Goal: Task Accomplishment & Management: Use online tool/utility

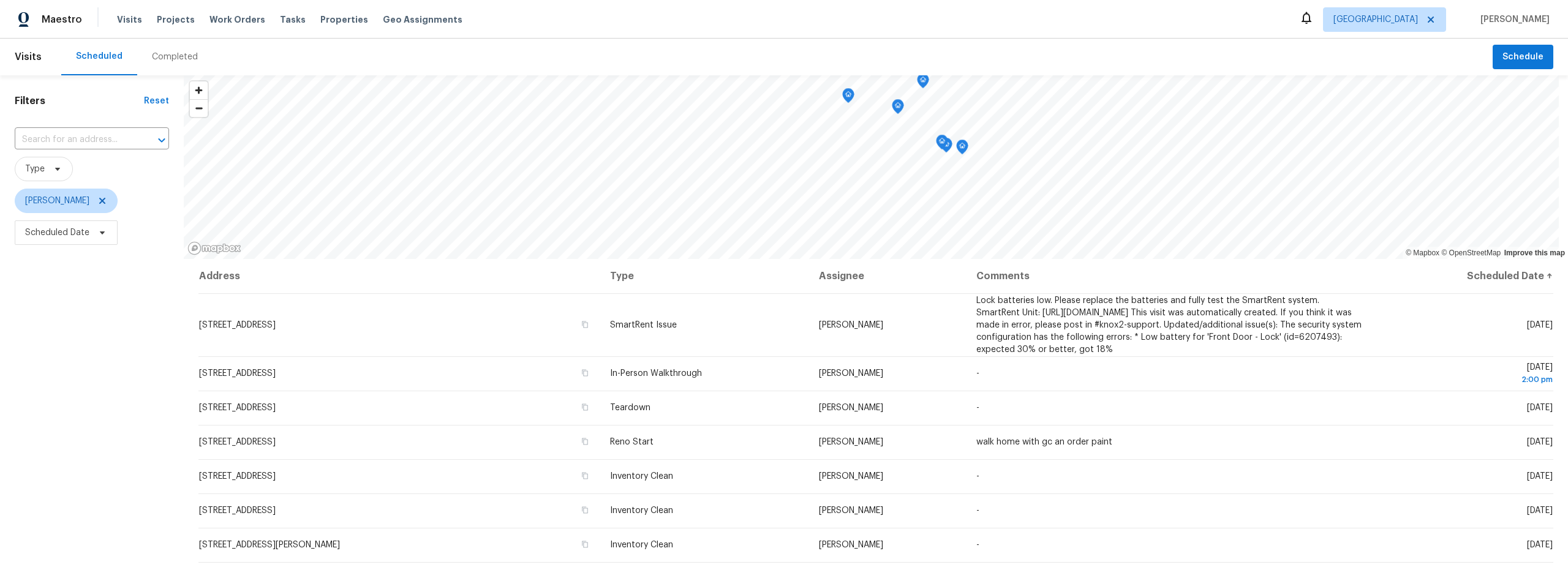
scroll to position [68, 0]
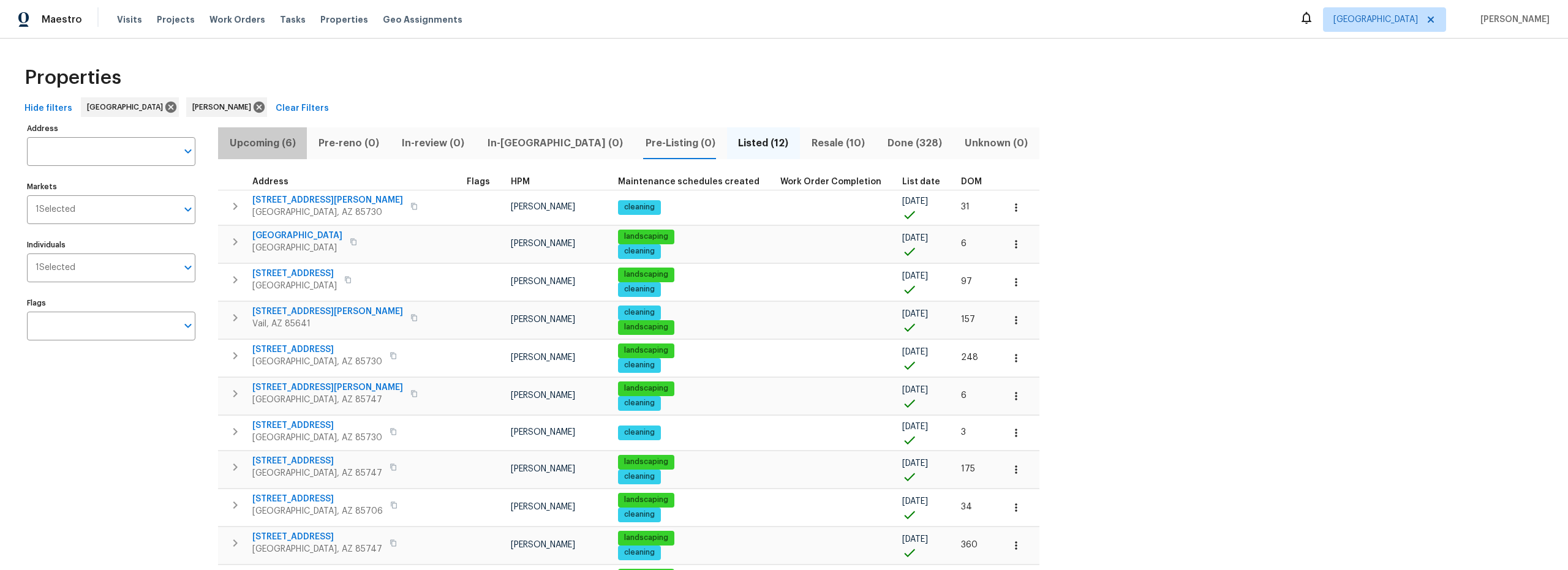
click at [267, 140] on span "Upcoming (6)" at bounding box center [263, 143] width 74 height 17
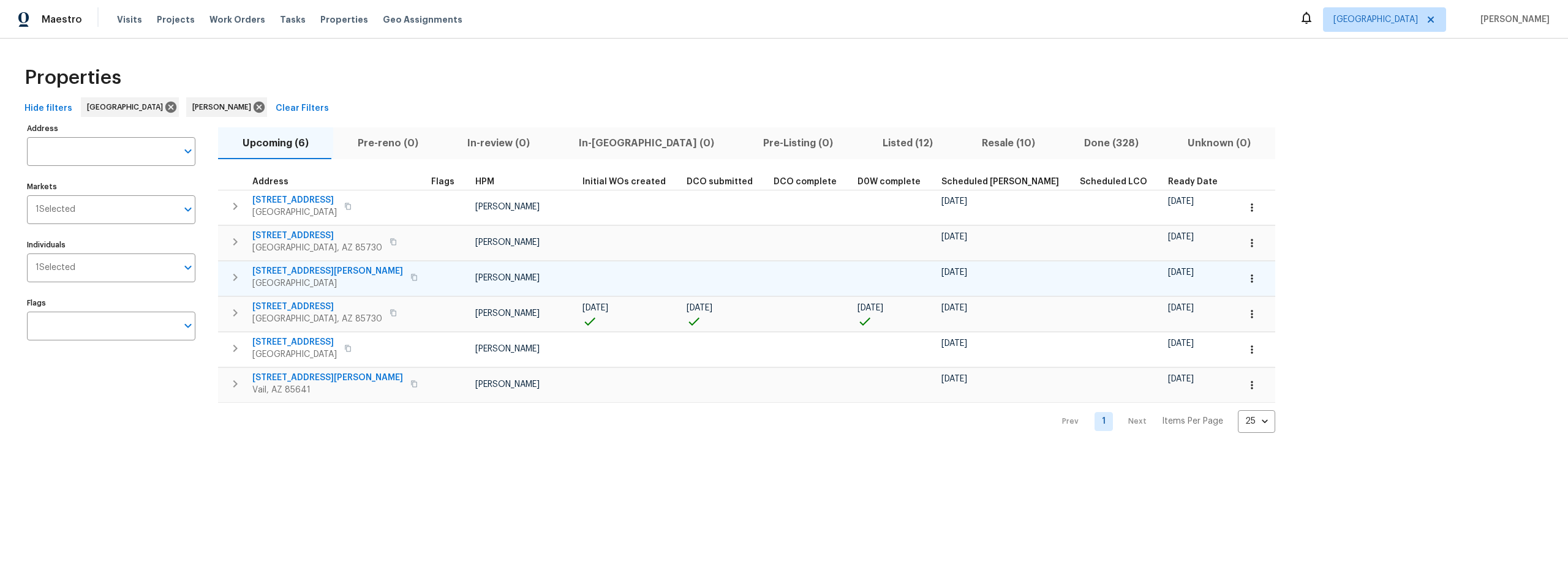
click at [1246, 283] on icon "button" at bounding box center [1252, 278] width 12 height 12
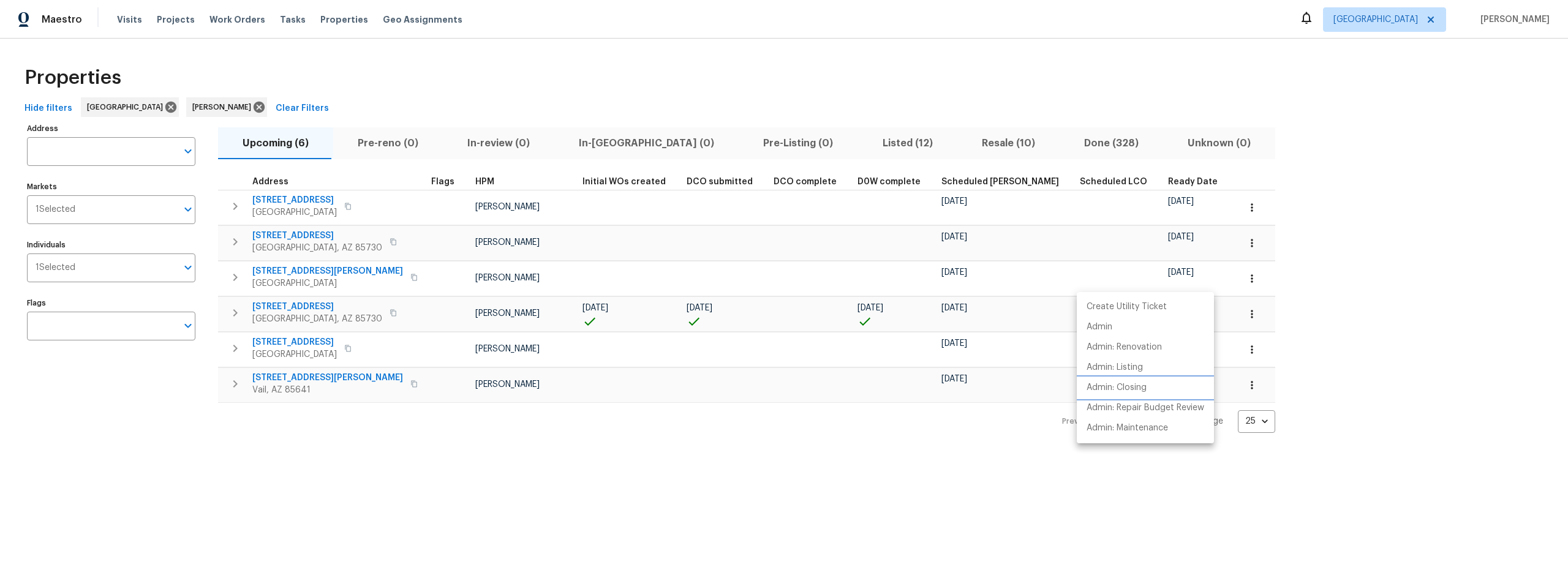
click at [1115, 392] on p "Admin: Closing" at bounding box center [1116, 388] width 60 height 13
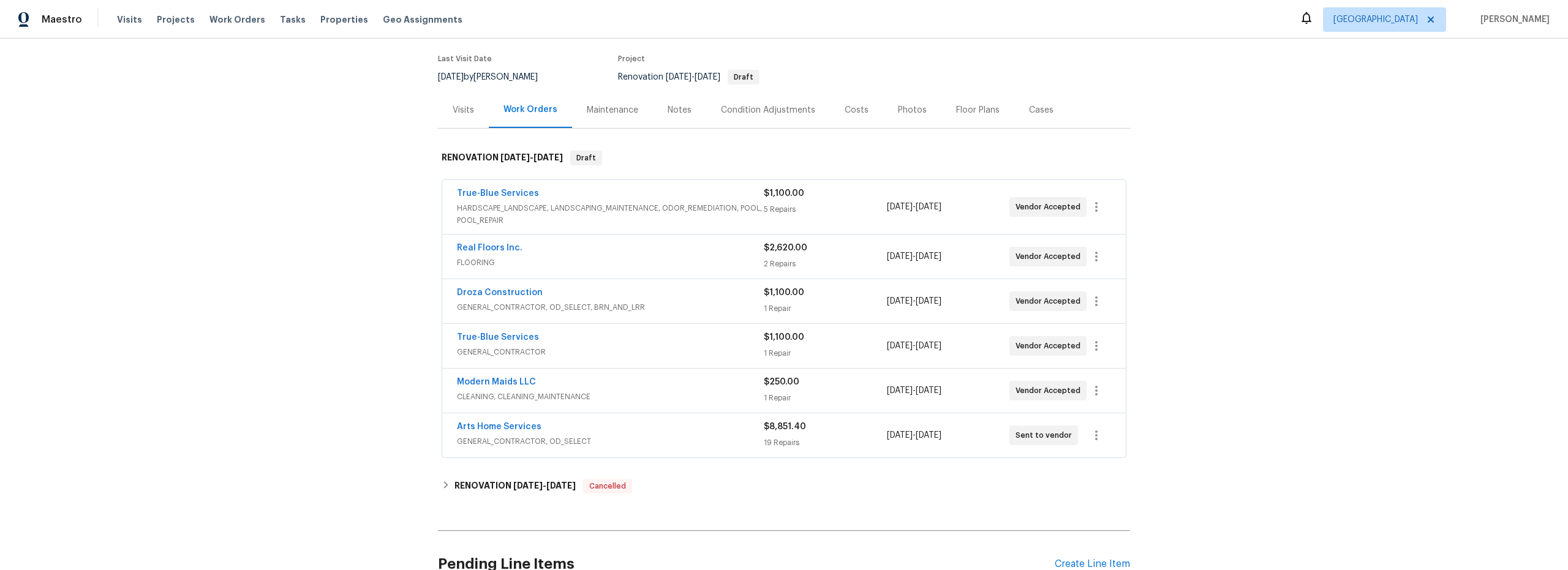
scroll to position [96, 0]
click at [852, 117] on div "Costs" at bounding box center [856, 108] width 53 height 36
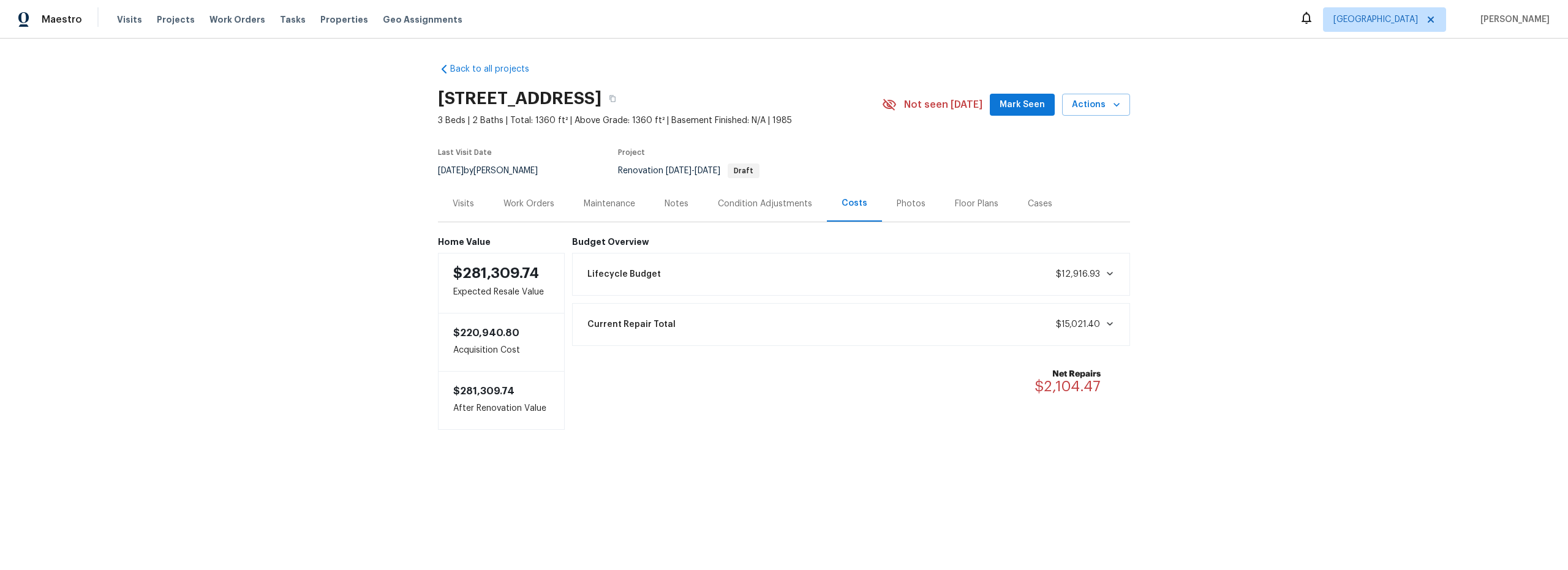
click at [850, 173] on section "10071 E Nicaragua Ln, Tucson, AZ 85730 3 Beds | 2 Baths | Total: 1360 ft² | Abo…" at bounding box center [784, 134] width 692 height 103
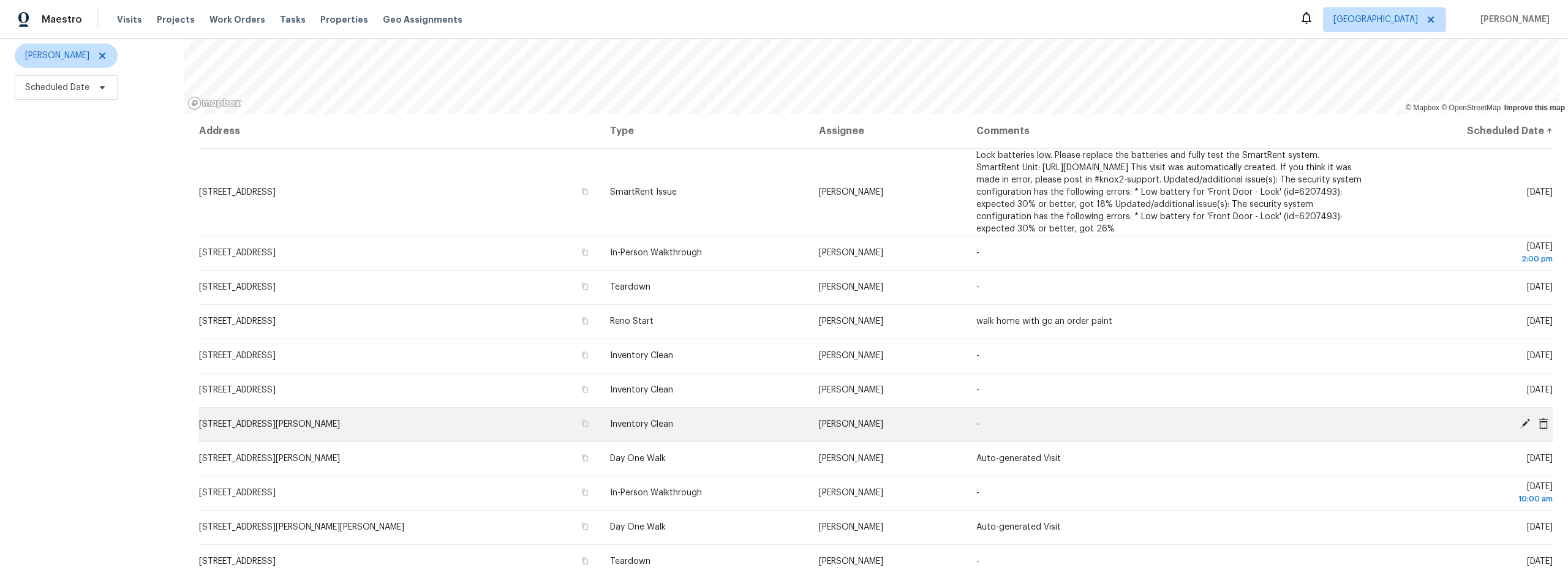
scroll to position [152, 0]
